Goal: Task Accomplishment & Management: Manage account settings

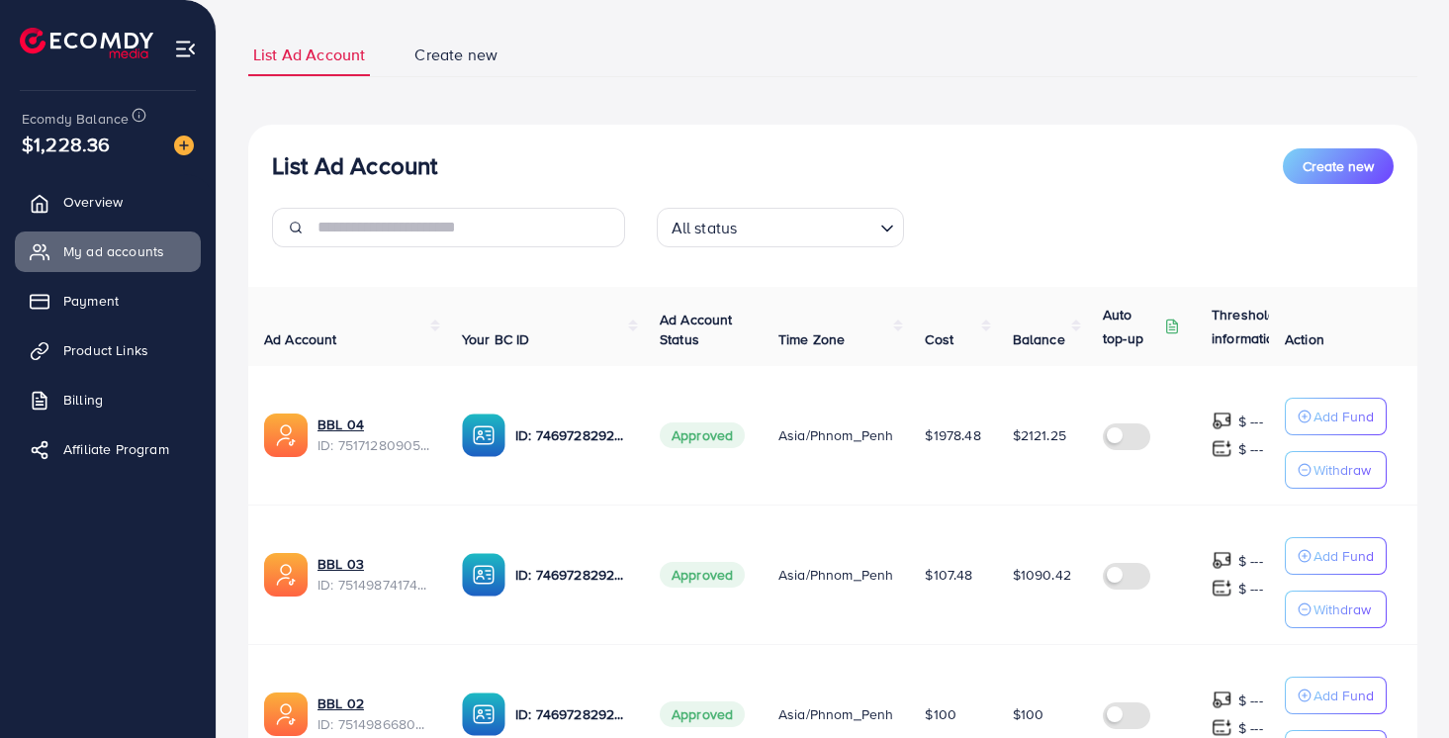
scroll to position [153, 0]
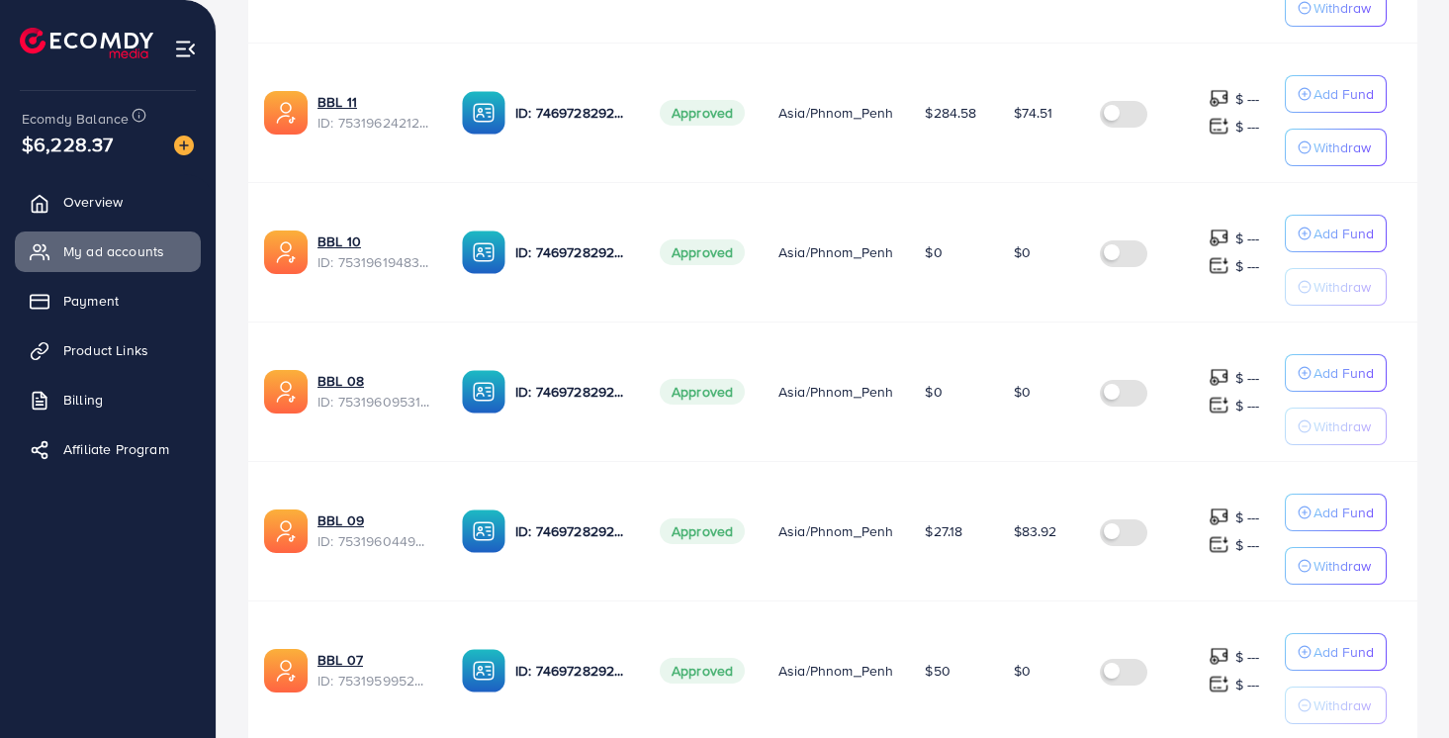
scroll to position [1282, 0]
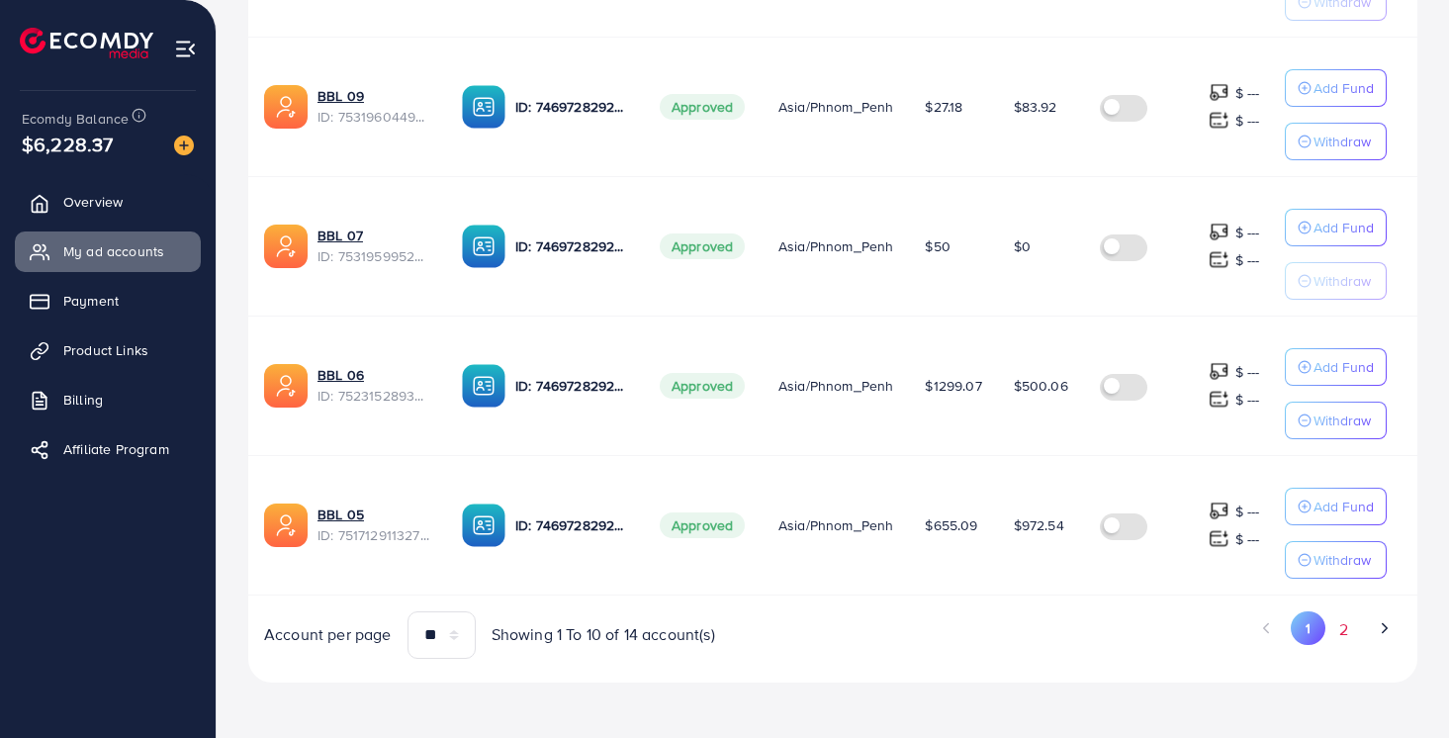
click at [1332, 615] on button "2" at bounding box center [1343, 629] width 36 height 37
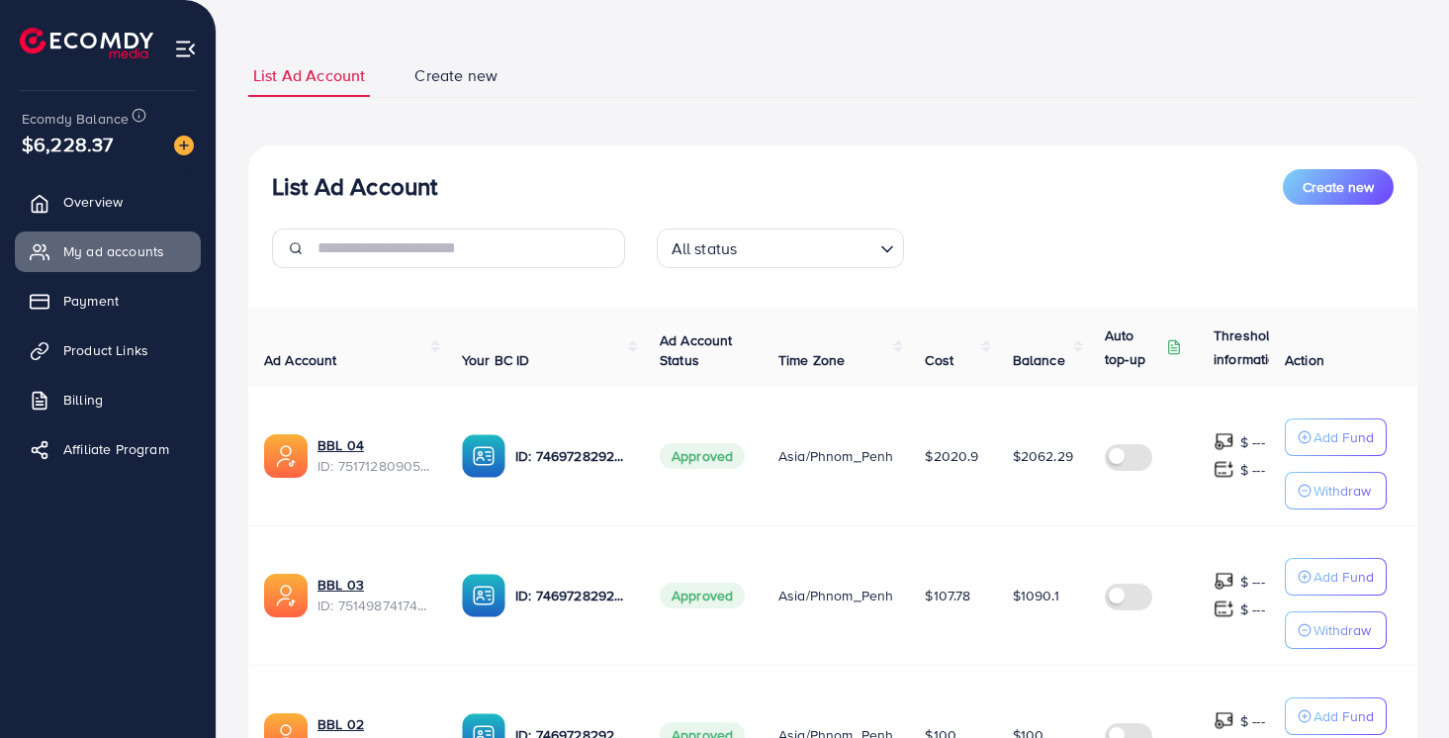
scroll to position [0, 0]
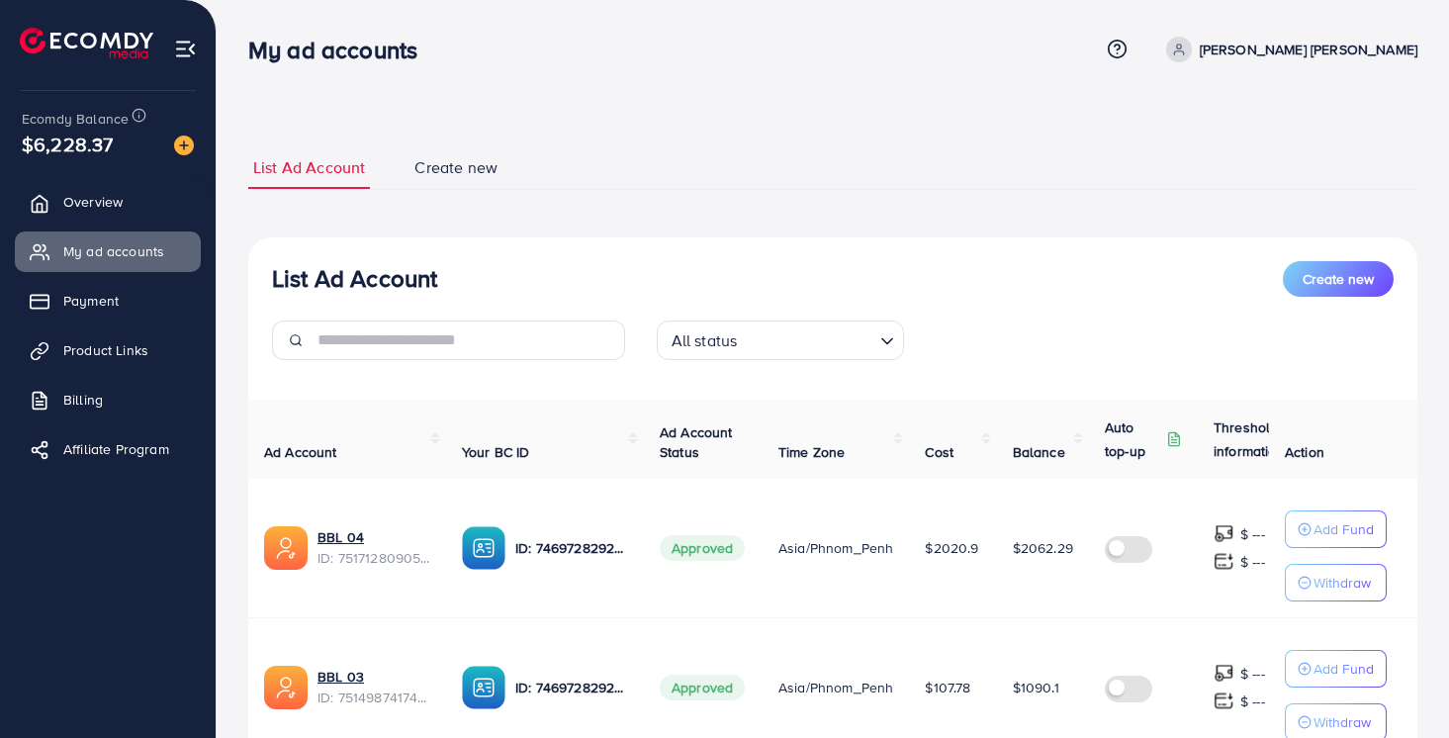
click at [819, 229] on div "List Ad Account Create new List Ad Account Create new All status Loading... Ad …" at bounding box center [832, 634] width 1169 height 977
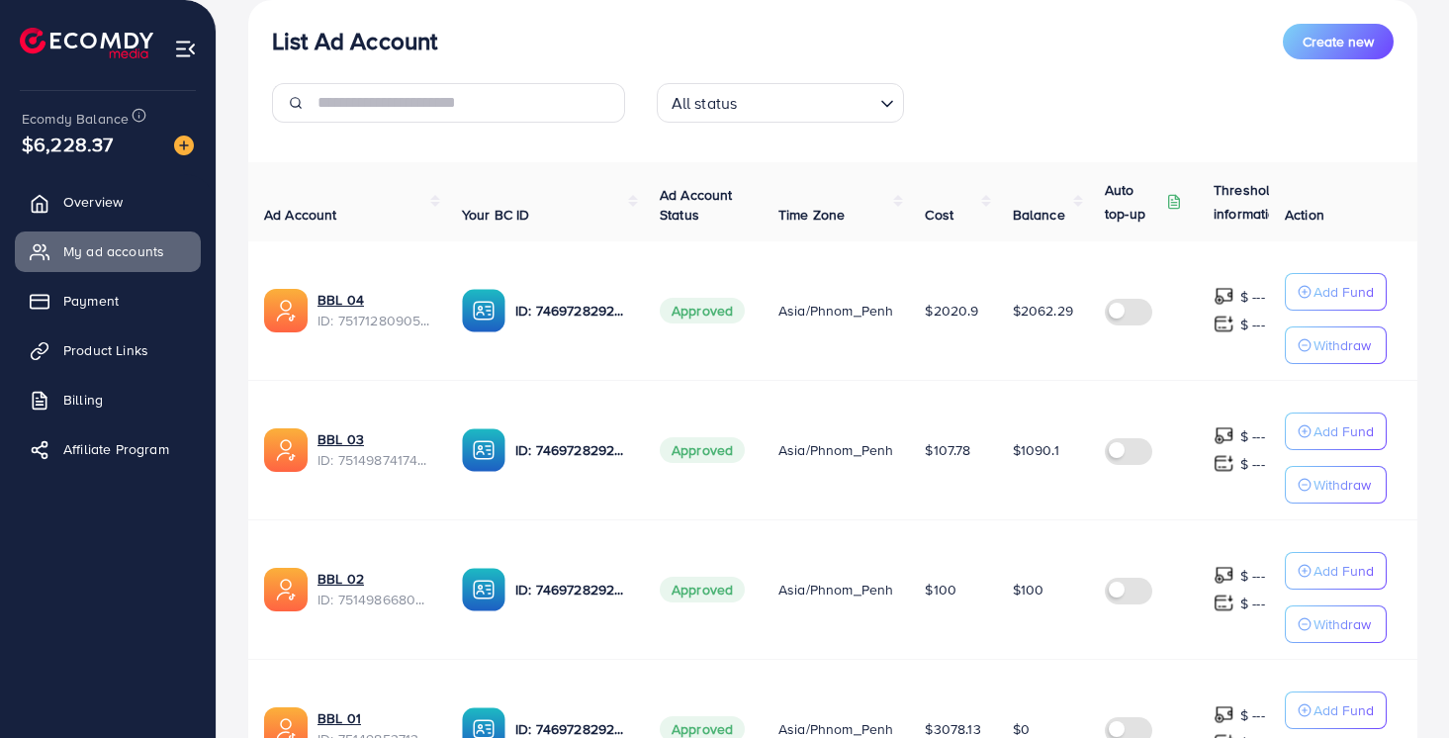
scroll to position [238, 0]
click at [1066, 80] on div "List Ad Account Create new All status Loading..." at bounding box center [832, 80] width 1169 height 115
click at [1012, 108] on div "All status Loading..." at bounding box center [833, 109] width 385 height 55
click at [999, 59] on div "List Ad Account Create new All status Loading..." at bounding box center [832, 80] width 1169 height 115
